Goal: Task Accomplishment & Management: Manage account settings

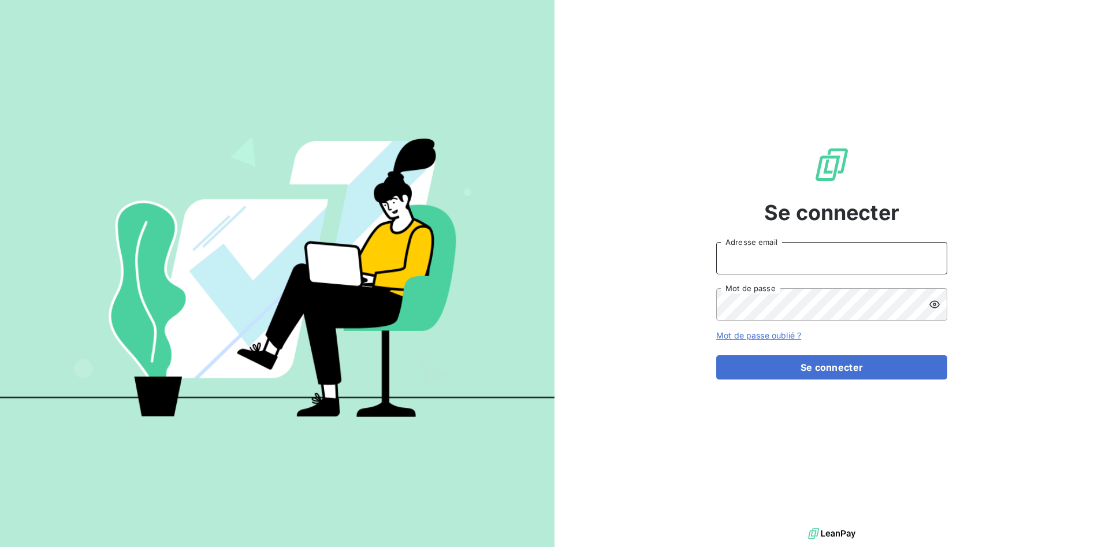
click at [765, 263] on input "Adresse email" at bounding box center [831, 258] width 231 height 32
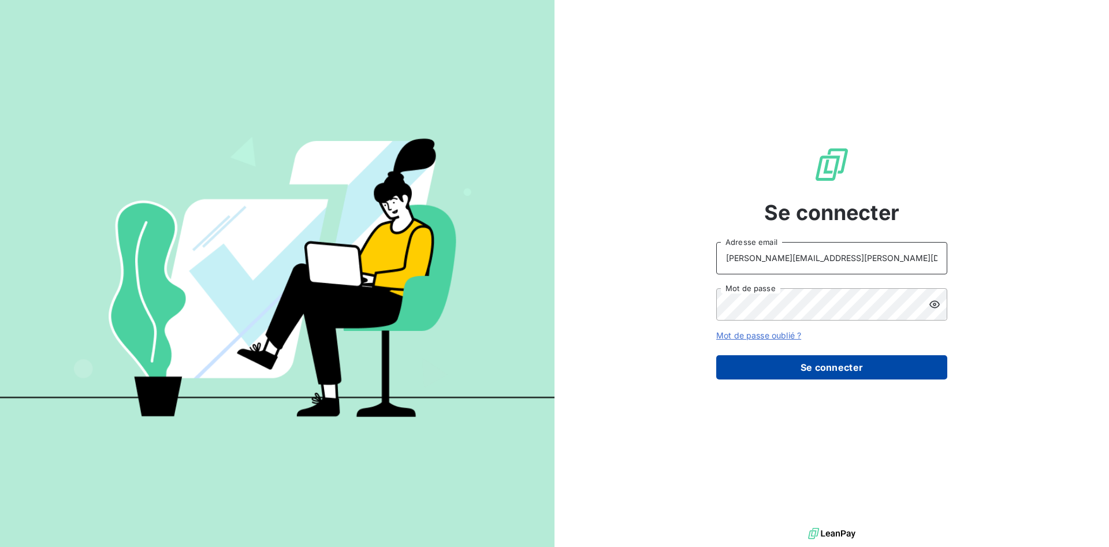
type input "[PERSON_NAME][EMAIL_ADDRESS][PERSON_NAME][DOMAIN_NAME]"
click at [841, 364] on button "Se connecter" at bounding box center [831, 367] width 231 height 24
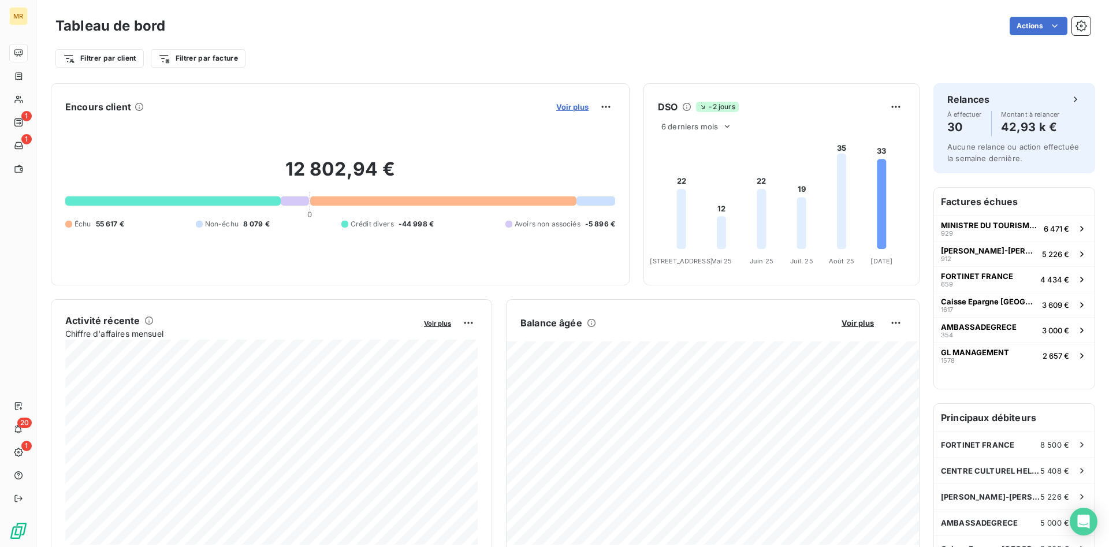
click at [572, 103] on span "Voir plus" at bounding box center [572, 106] width 32 height 9
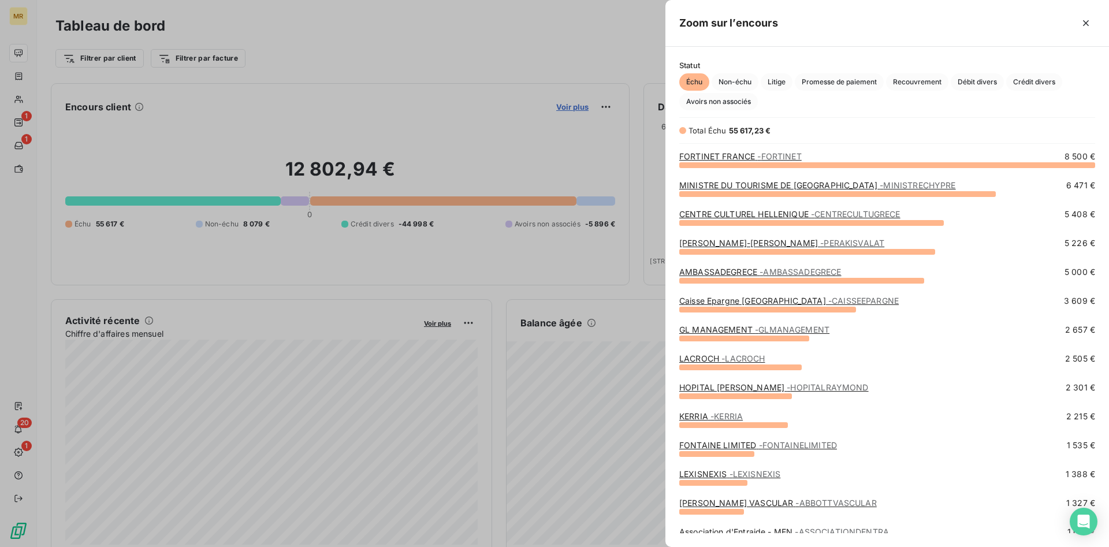
scroll to position [382, 444]
click at [1032, 84] on span "Crédit divers" at bounding box center [1034, 81] width 56 height 17
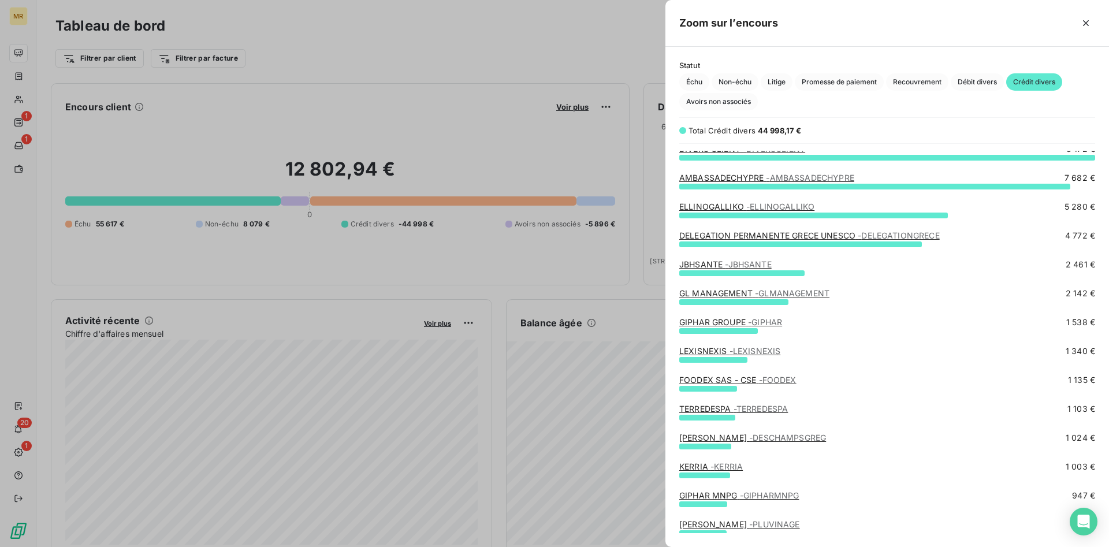
scroll to position [0, 0]
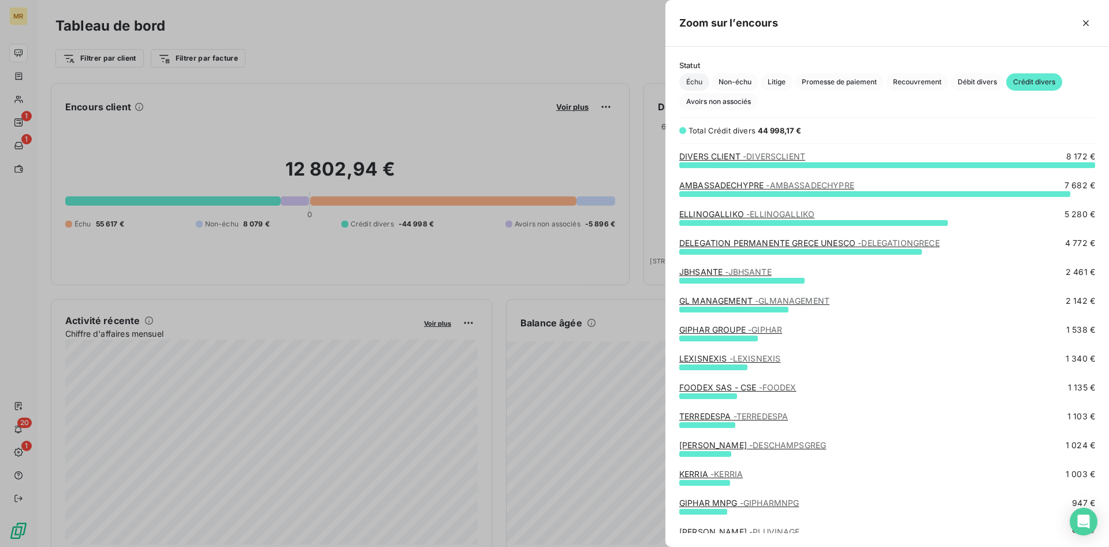
click at [698, 80] on span "Échu" at bounding box center [694, 81] width 30 height 17
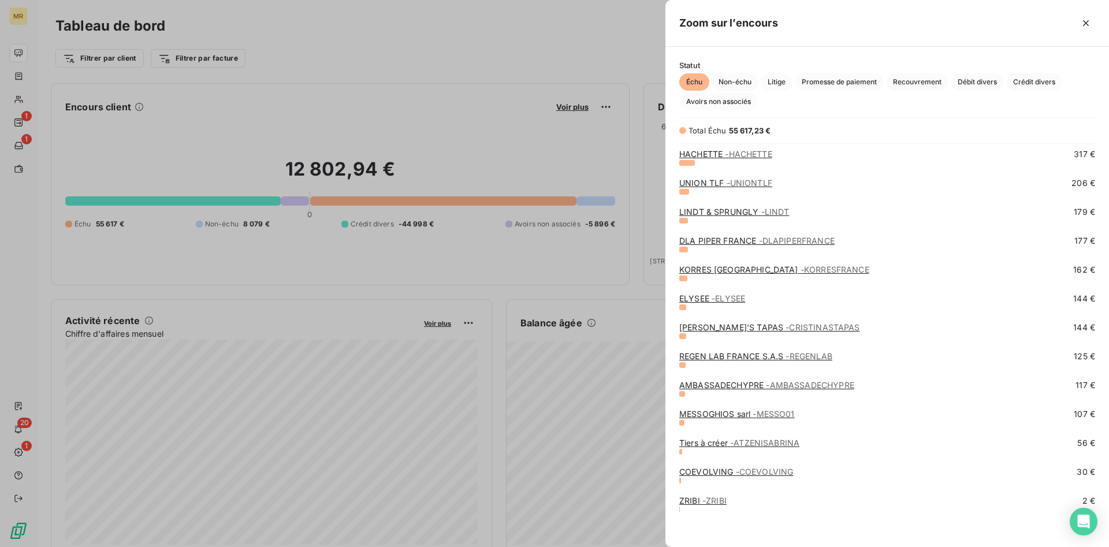
scroll to position [642, 0]
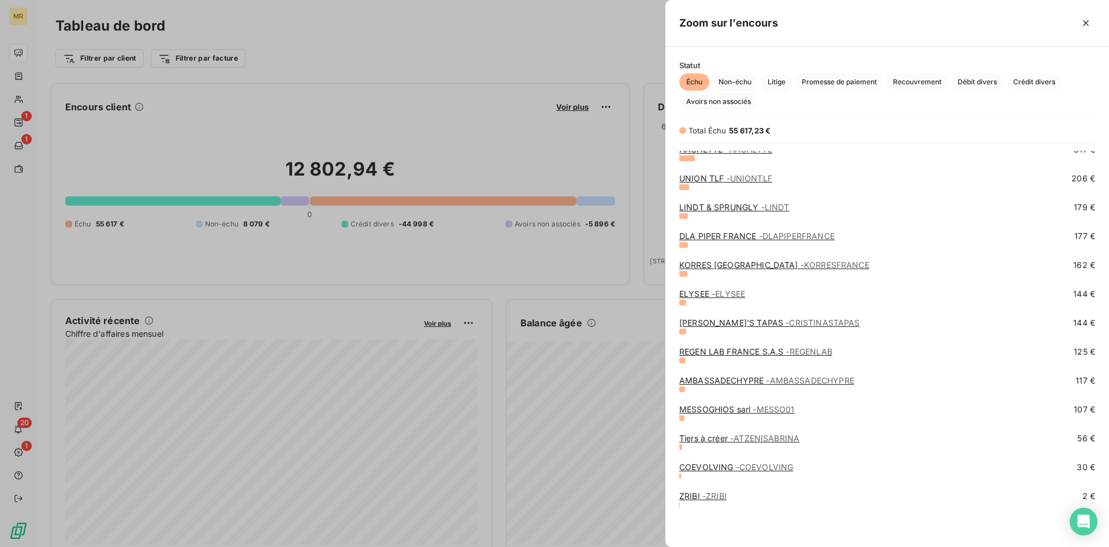
click at [585, 35] on div at bounding box center [554, 273] width 1109 height 547
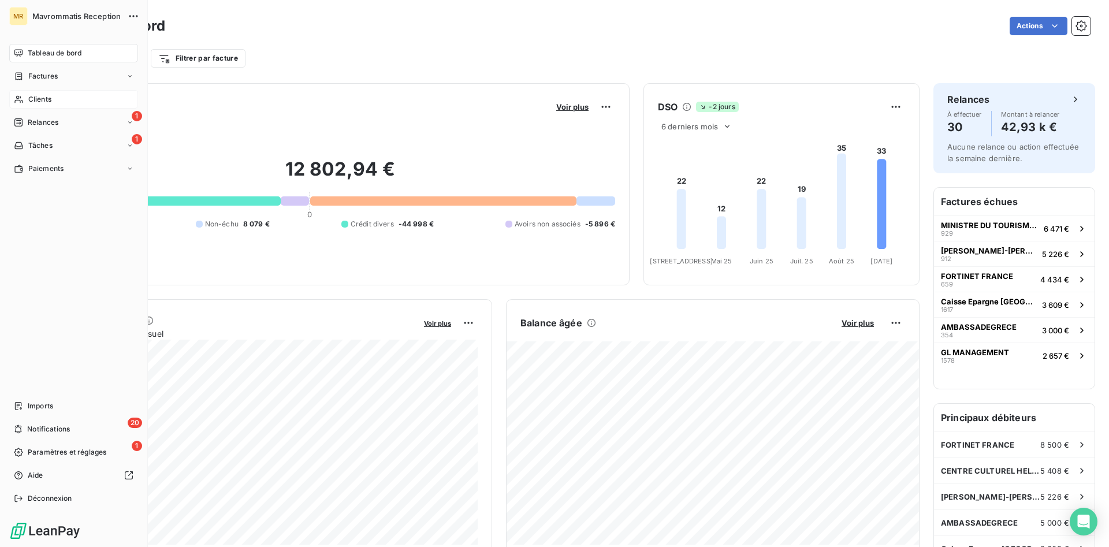
click at [45, 102] on span "Clients" at bounding box center [39, 99] width 23 height 10
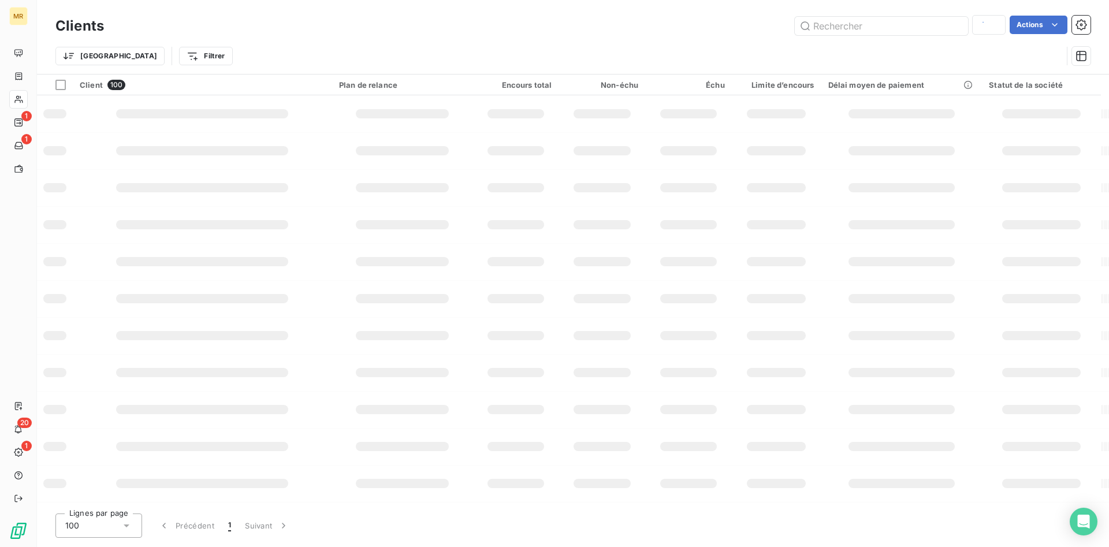
type input "caisse d'epargne"
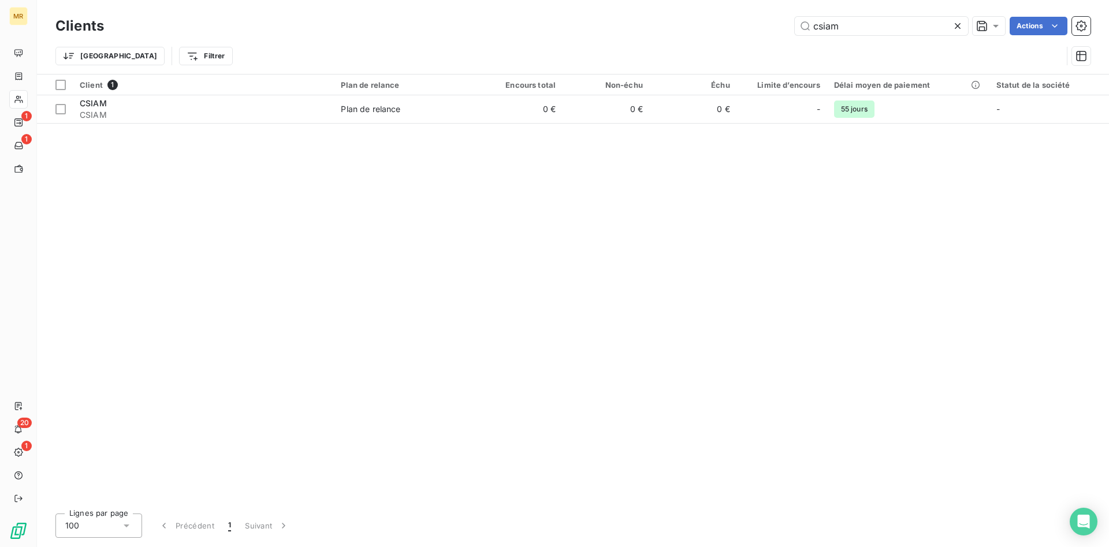
type input "csiam"
drag, startPoint x: 955, startPoint y: 254, endPoint x: 973, endPoint y: 220, distance: 38.8
click at [955, 252] on div "Client 1 Plan de relance Encours total Non-échu Échu Limite d’encours Délai moy…" at bounding box center [573, 290] width 1072 height 430
